Goal: Navigation & Orientation: Find specific page/section

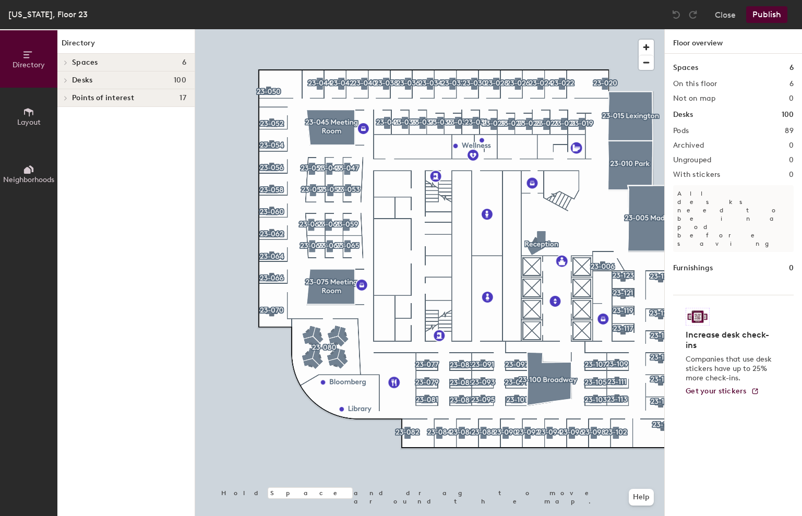
click at [101, 67] on div "Spaces 6" at bounding box center [125, 63] width 137 height 18
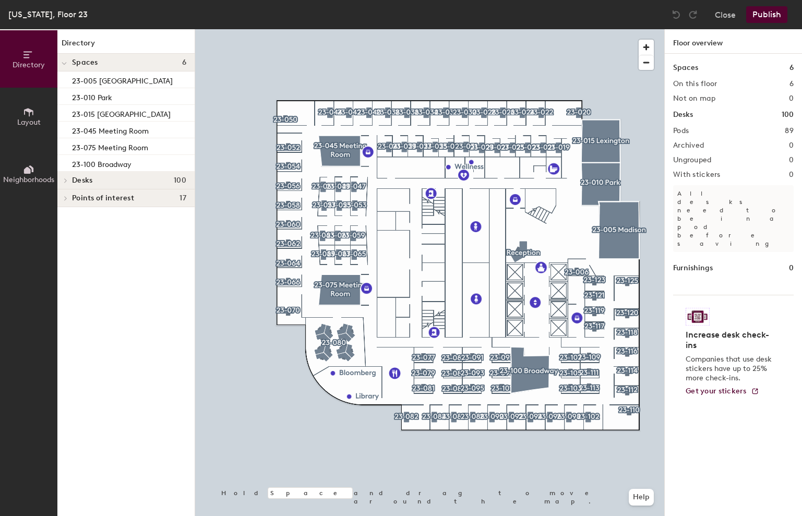
click at [101, 64] on h4 "Spaces 6" at bounding box center [129, 62] width 114 height 8
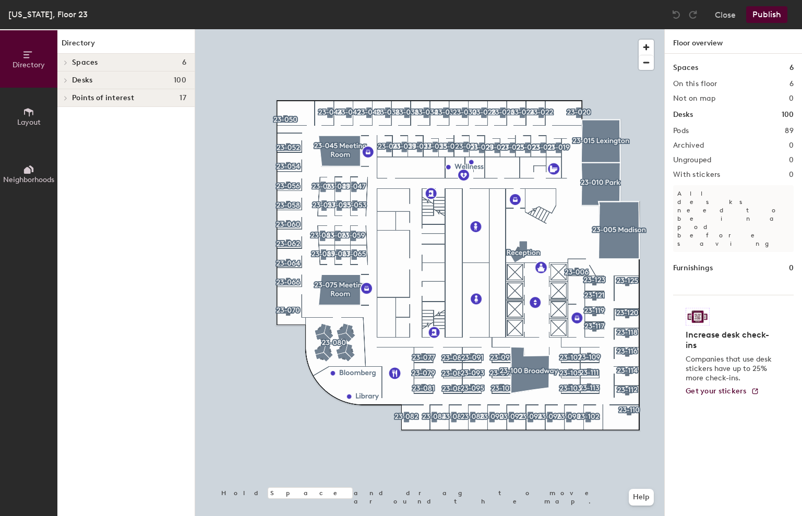
click at [104, 77] on h4 "Desks 100" at bounding box center [129, 80] width 114 height 8
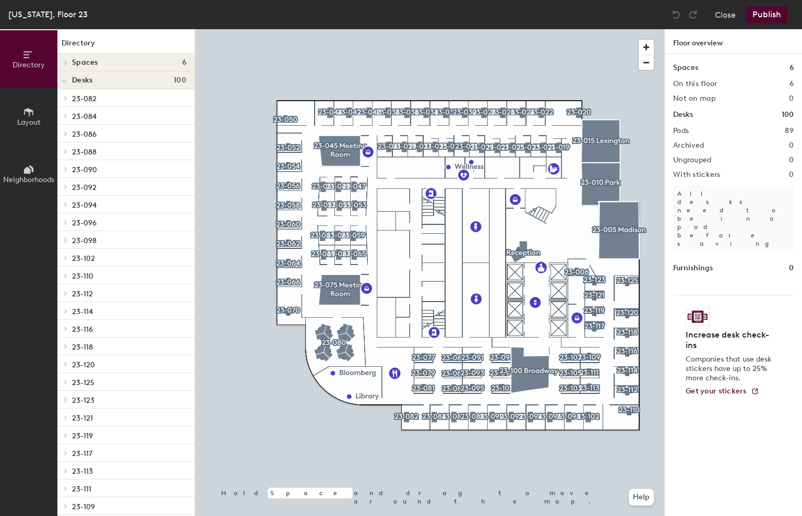
click at [104, 78] on h4 "Desks 100" at bounding box center [129, 80] width 114 height 8
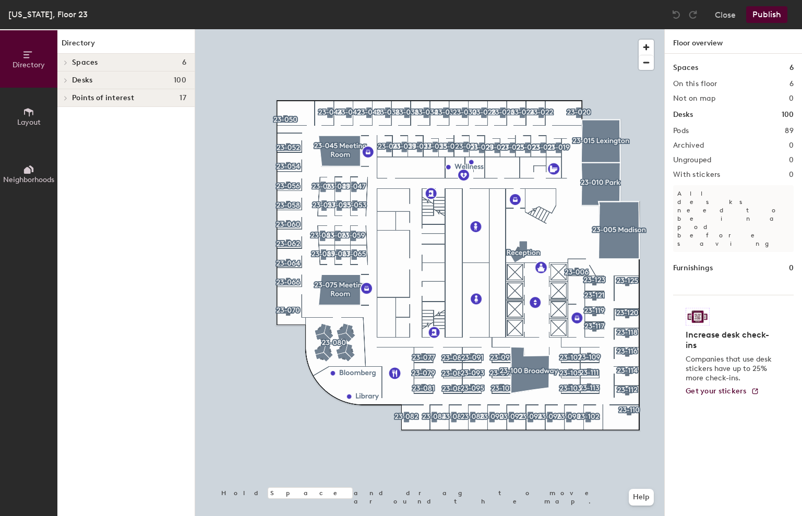
click at [93, 78] on h4 "Desks 100" at bounding box center [129, 80] width 114 height 8
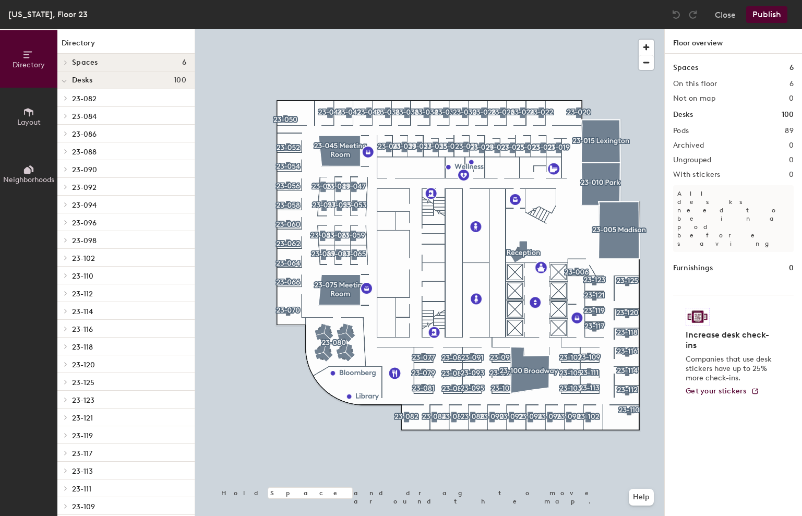
click at [94, 98] on span "23-082" at bounding box center [84, 98] width 25 height 9
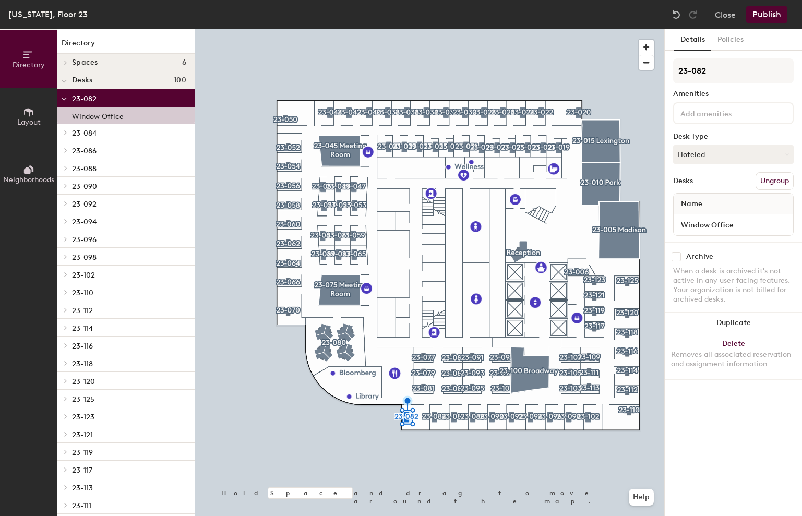
click at [90, 127] on p "23-084" at bounding box center [129, 133] width 114 height 14
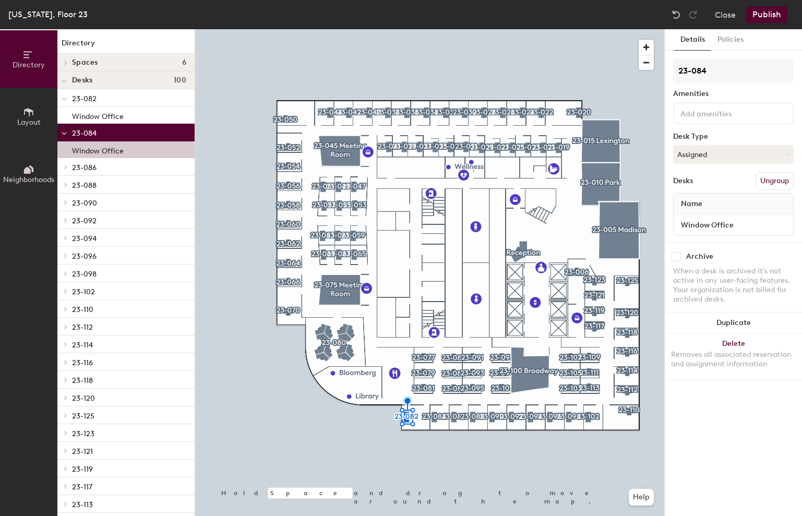
click at [96, 156] on div "Window Office" at bounding box center [125, 149] width 137 height 17
click at [97, 166] on p "23-086" at bounding box center [129, 167] width 114 height 14
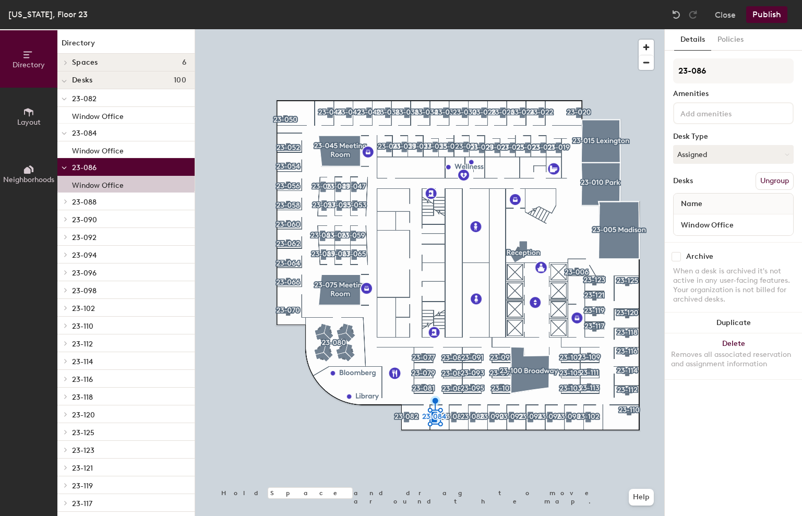
click at [101, 193] on div "23-088" at bounding box center [125, 202] width 137 height 18
click at [99, 199] on p "23-088" at bounding box center [129, 202] width 114 height 14
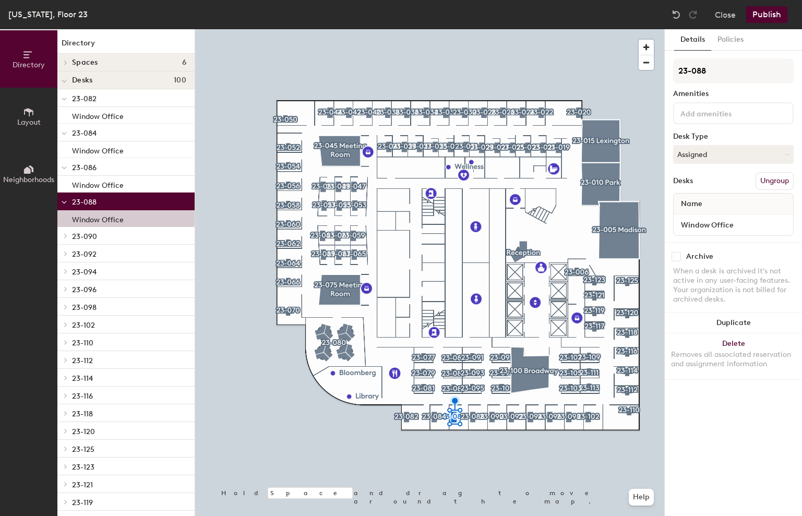
click at [102, 228] on div "23-090" at bounding box center [125, 236] width 137 height 18
click at [105, 254] on p "23-092" at bounding box center [129, 254] width 114 height 14
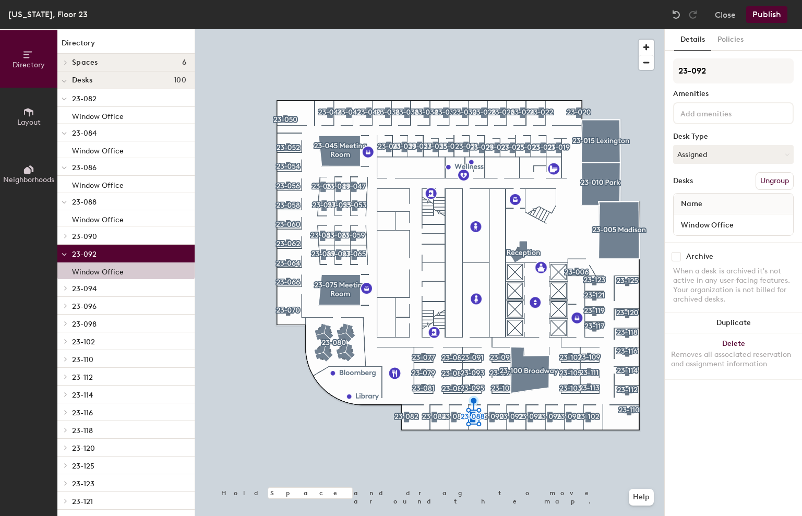
click at [105, 237] on p "23-090" at bounding box center [129, 236] width 114 height 14
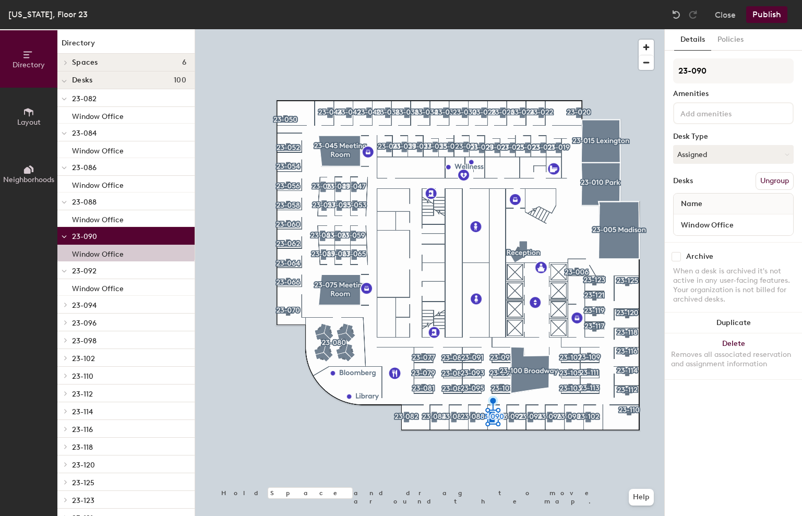
click at [104, 273] on p "23-092" at bounding box center [129, 271] width 114 height 14
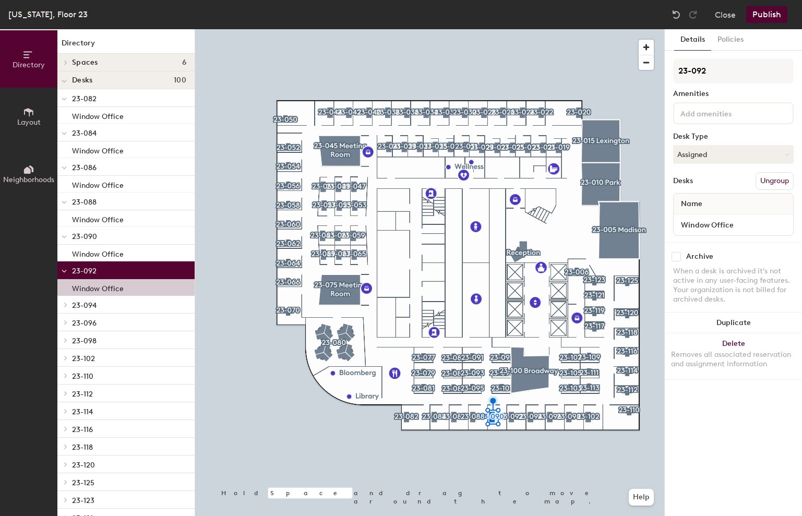
click at [99, 303] on p "23-094" at bounding box center [129, 305] width 114 height 14
